Goal: Information Seeking & Learning: Learn about a topic

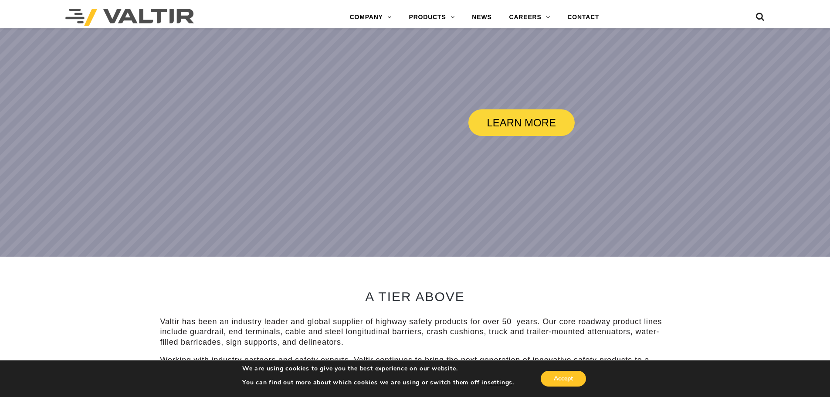
scroll to position [261, 0]
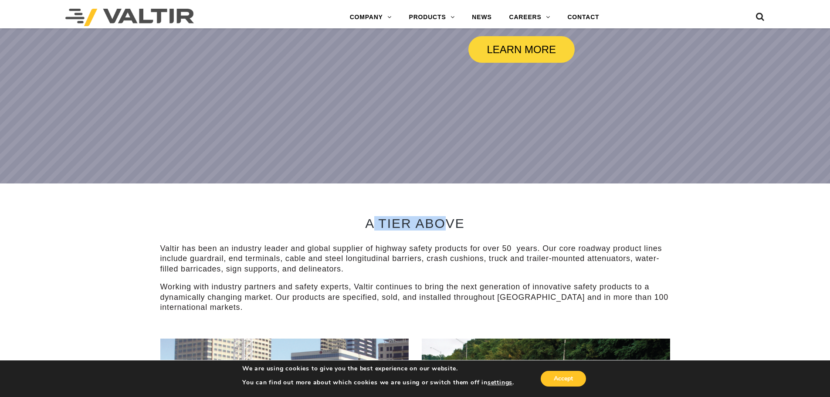
drag, startPoint x: 375, startPoint y: 222, endPoint x: 450, endPoint y: 222, distance: 74.9
click at [450, 222] on h2 "A TIER ABOVE" at bounding box center [415, 223] width 510 height 14
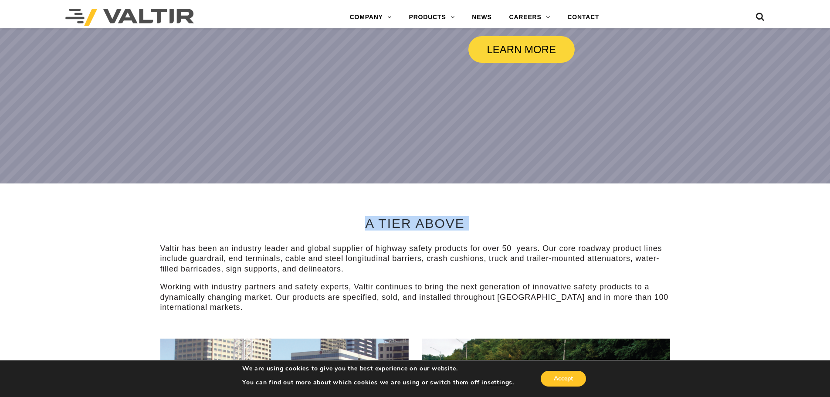
click at [423, 223] on h2 "A TIER ABOVE" at bounding box center [415, 223] width 510 height 14
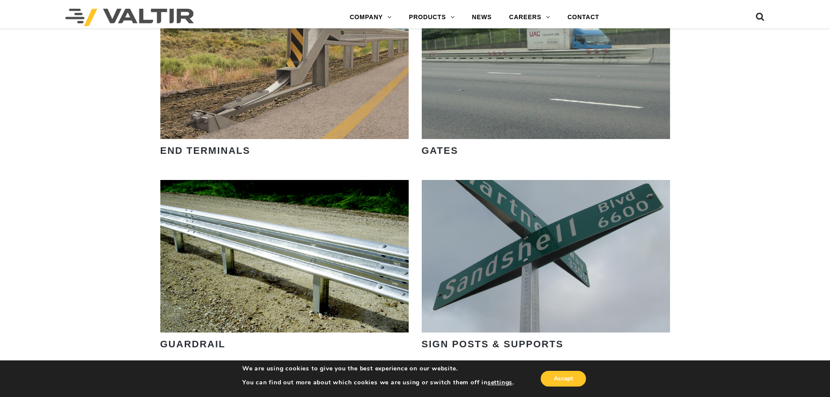
scroll to position [1002, 0]
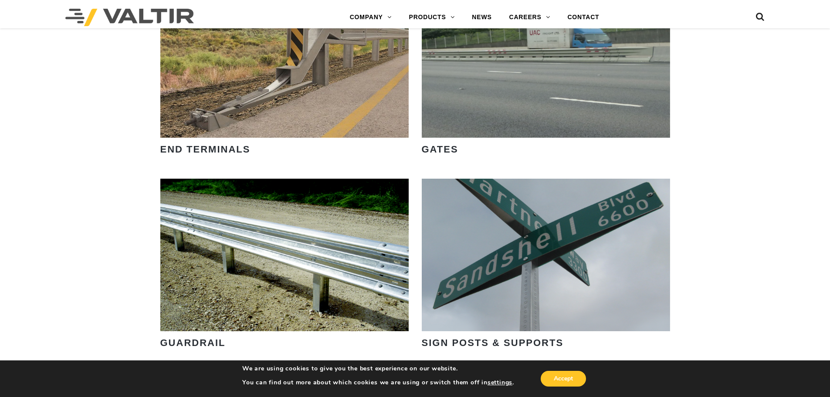
click at [778, 186] on div "LEARN MORE OUR SMART SOLUTIONS ARE ALWAYS EVOLVING. VIEW PRODUCTS WE ARE HIRING…" at bounding box center [415, 4] width 830 height 1917
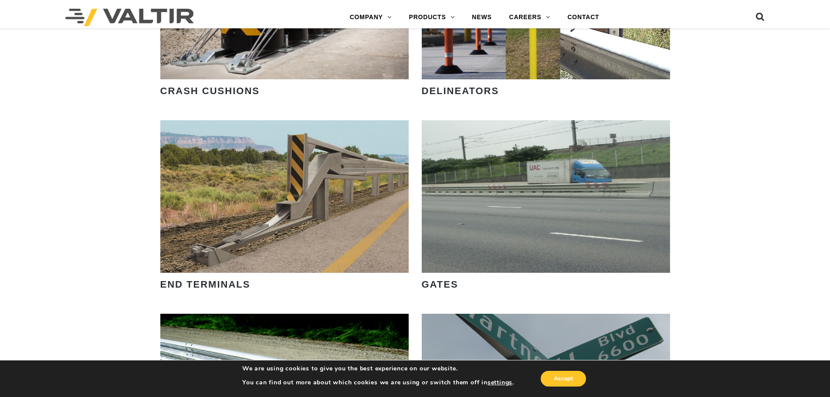
scroll to position [741, 0]
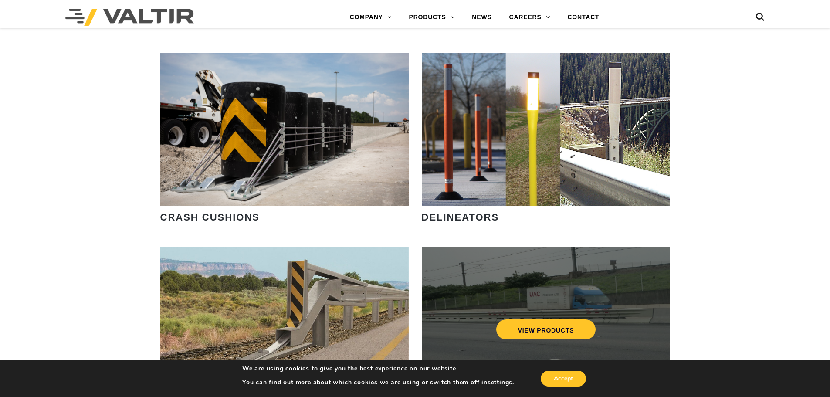
click at [468, 359] on div "VIEW PRODUCTS" at bounding box center [546, 323] width 248 height 152
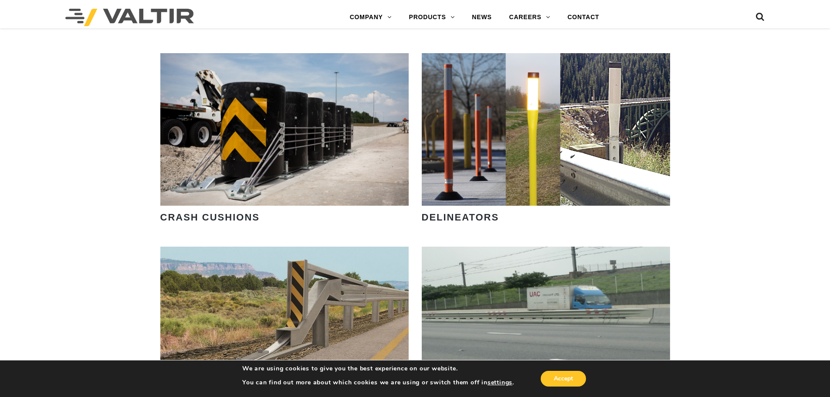
click at [714, 18] on div at bounding box center [727, 18] width 76 height 22
